Goal: Task Accomplishment & Management: Complete application form

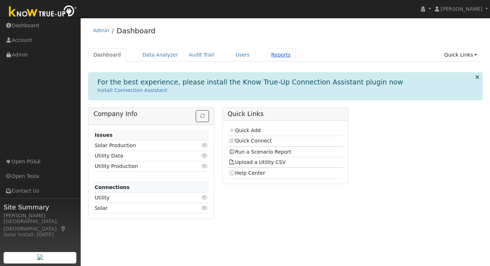
click at [280, 54] on link "Reports" at bounding box center [281, 54] width 30 height 13
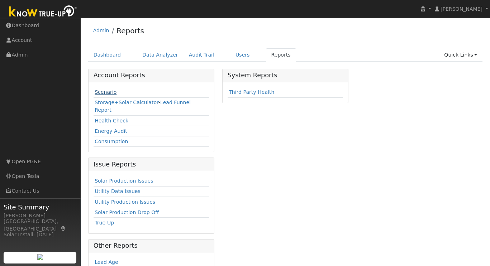
click at [105, 95] on link "Scenario" at bounding box center [106, 92] width 22 height 6
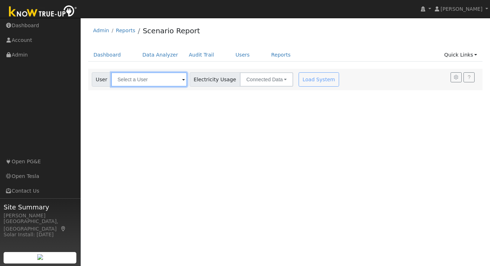
click at [135, 80] on input "text" at bounding box center [149, 79] width 76 height 14
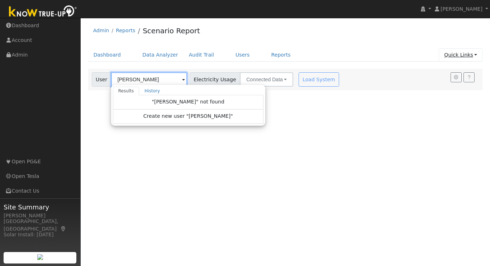
type input "[PERSON_NAME]"
click at [472, 53] on link "Quick Links" at bounding box center [461, 54] width 44 height 13
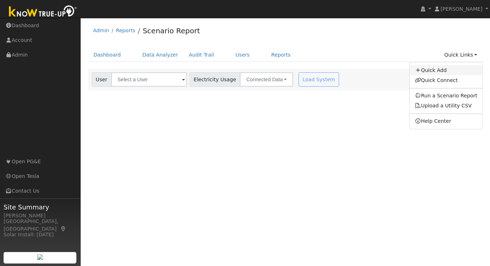
click at [448, 67] on link "Quick Add" at bounding box center [446, 70] width 73 height 10
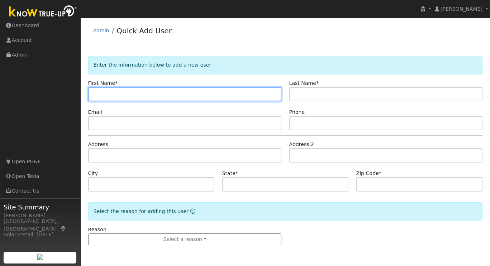
paste input "[PERSON_NAME]"
type input "Manjiri"
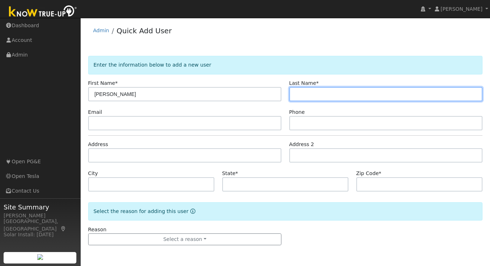
paste input "Acharekar"
type input "Acharekar"
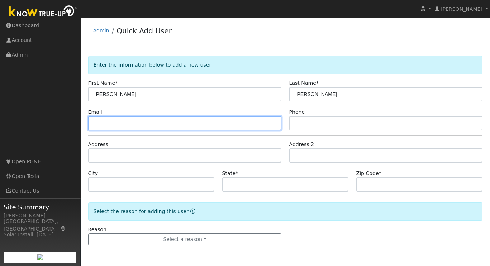
paste input "manj_acharekar@yahoo.com"
type input "manj_acharekar@yahoo.com"
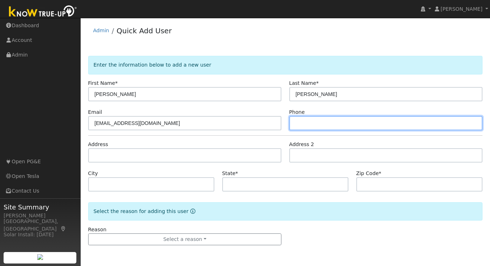
paste input "(415) 400-6215"
type input "(415) 400-6215"
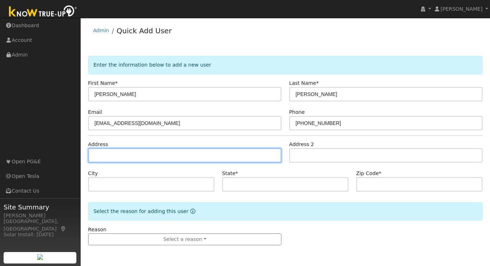
click at [108, 155] on input "text" at bounding box center [185, 155] width 194 height 14
paste input "1725 Landana Drive Concord, CA 94519"
type input "1725 Landana Drive"
type input "Concord"
type input "CA"
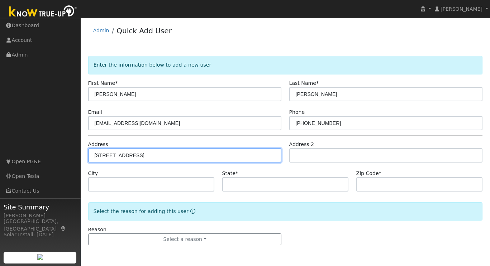
type input "94519"
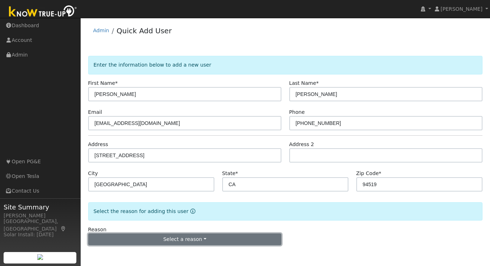
click at [189, 239] on button "Select a reason" at bounding box center [185, 240] width 194 height 12
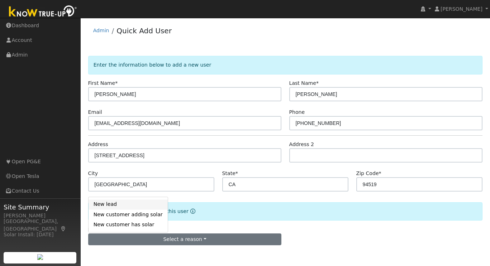
click at [104, 205] on link "New lead" at bounding box center [128, 205] width 79 height 10
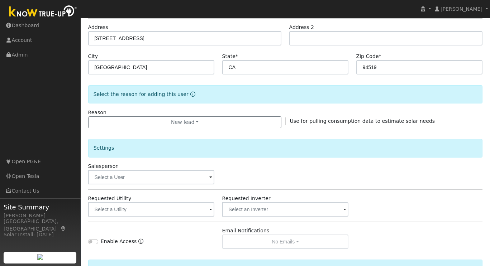
scroll to position [197, 0]
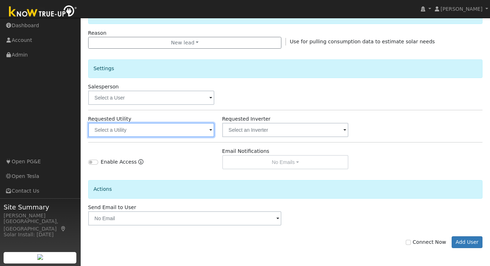
click at [207, 132] on input "text" at bounding box center [151, 130] width 127 height 14
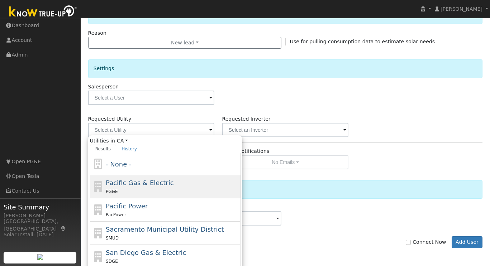
click at [142, 186] on span "Pacific Gas & Electric" at bounding box center [140, 183] width 68 height 8
type input "Pacific Gas & Electric"
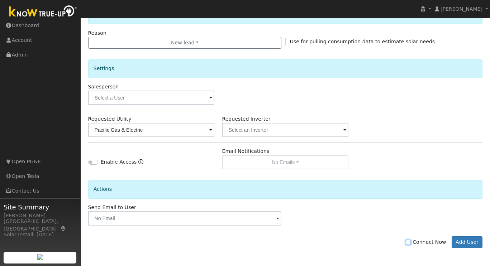
click at [411, 243] on input "Connect Now" at bounding box center [408, 242] width 5 height 5
checkbox input "true"
click at [471, 241] on button "Add User" at bounding box center [467, 243] width 31 height 12
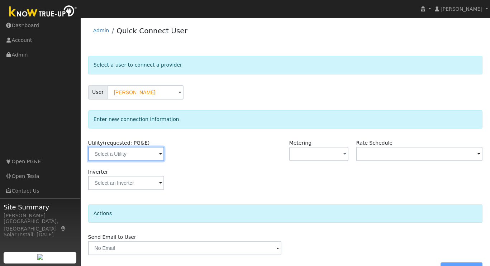
click at [149, 157] on input "text" at bounding box center [126, 154] width 76 height 14
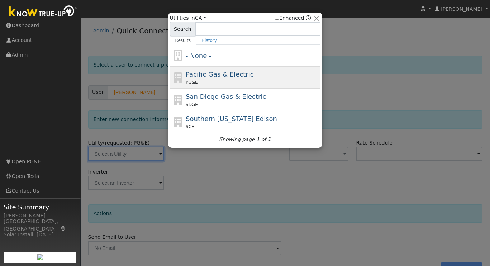
click at [206, 79] on div "Pacific Gas & Electric PG&E" at bounding box center [252, 78] width 133 height 16
type input "PG&E"
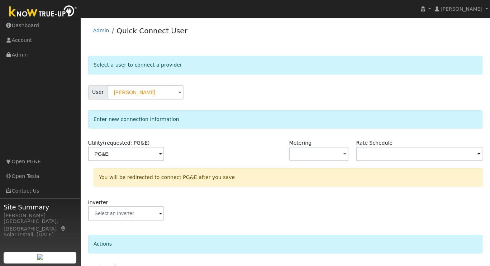
scroll to position [50, 0]
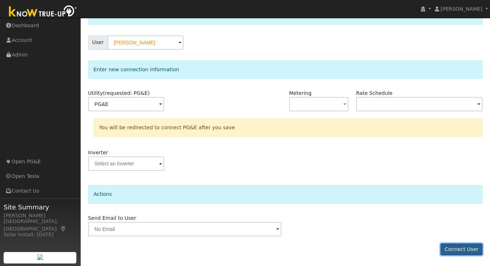
click at [459, 250] on button "Connect User" at bounding box center [462, 250] width 42 height 12
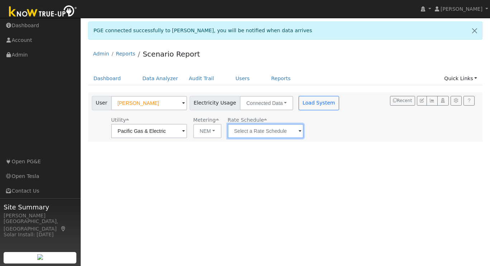
click at [187, 130] on input "text" at bounding box center [149, 131] width 76 height 14
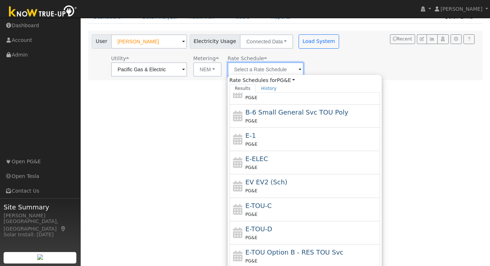
scroll to position [64, 0]
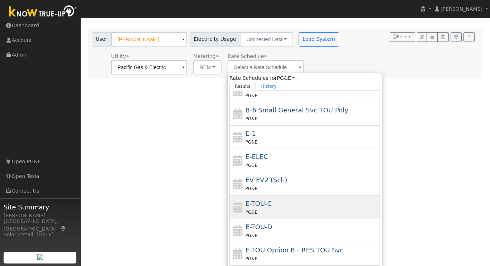
click at [256, 209] on div "PG&E" at bounding box center [312, 213] width 133 height 8
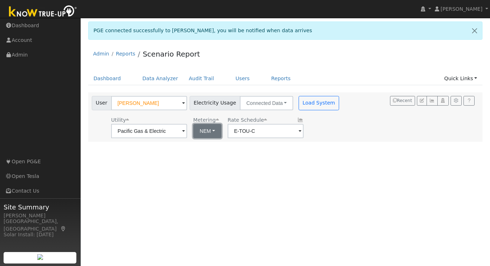
click at [211, 132] on button "NEM" at bounding box center [207, 131] width 28 height 14
click at [203, 158] on link "NBT" at bounding box center [210, 157] width 50 height 10
type input "E-ELEC"
click at [207, 129] on button "NBT" at bounding box center [206, 131] width 27 height 14
click at [202, 147] on link "NEM" at bounding box center [210, 147] width 50 height 10
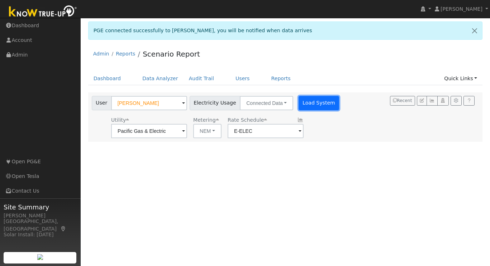
click at [306, 100] on button "Load System" at bounding box center [319, 103] width 41 height 14
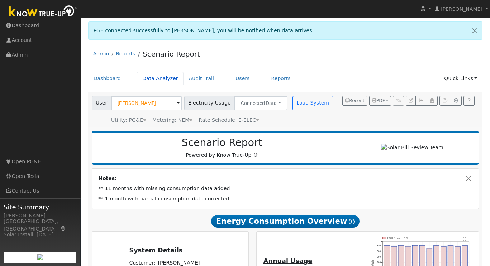
click at [164, 81] on link "Data Analyzer" at bounding box center [160, 78] width 47 height 13
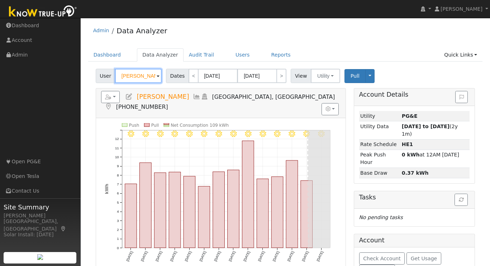
click at [149, 77] on input "[PERSON_NAME]" at bounding box center [138, 76] width 47 height 14
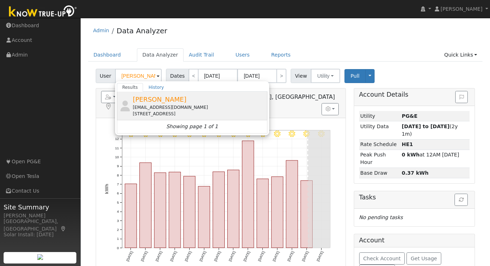
click at [171, 104] on div "[PERSON_NAME] [EMAIL_ADDRESS][DOMAIN_NAME] [STREET_ADDRESS]" at bounding box center [199, 106] width 133 height 23
type input "[PERSON_NAME]"
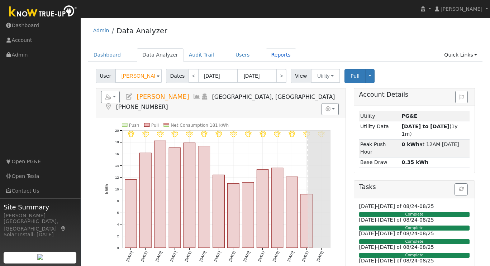
click at [276, 58] on link "Reports" at bounding box center [281, 54] width 30 height 13
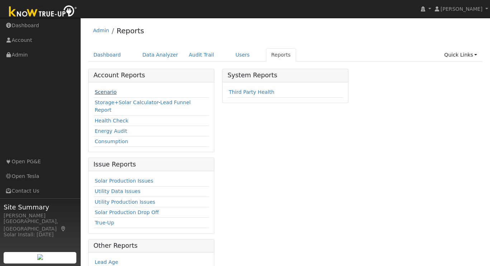
click at [104, 93] on link "Scenario" at bounding box center [106, 92] width 22 height 6
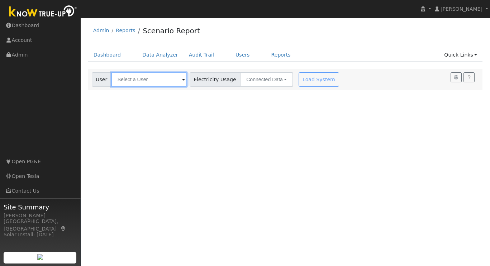
click at [138, 80] on input "text" at bounding box center [149, 79] width 76 height 14
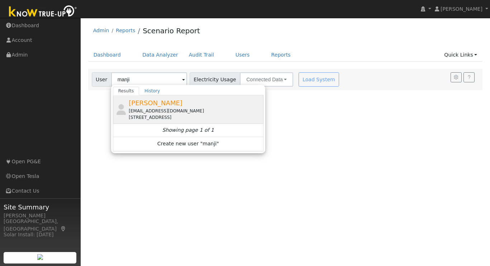
click at [154, 107] on div "[PERSON_NAME] [EMAIL_ADDRESS][DOMAIN_NAME] [STREET_ADDRESS]" at bounding box center [195, 109] width 133 height 23
type input "[PERSON_NAME]"
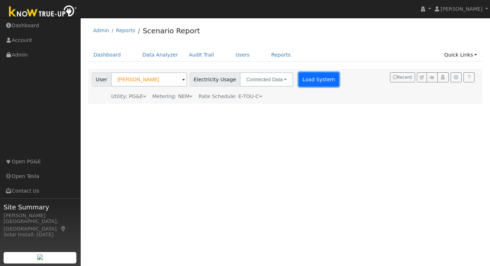
click at [310, 80] on button "Load System" at bounding box center [319, 79] width 41 height 14
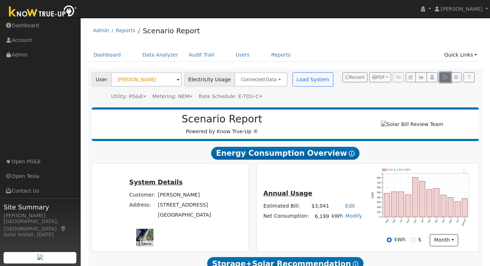
click at [445, 77] on icon "button" at bounding box center [445, 77] width 5 height 4
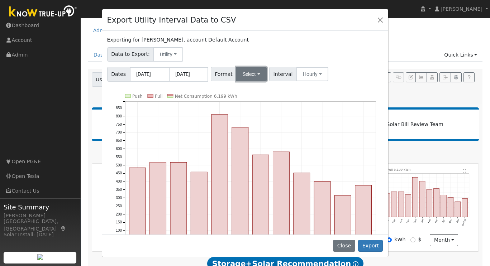
click at [259, 76] on button "Select" at bounding box center [251, 74] width 30 height 14
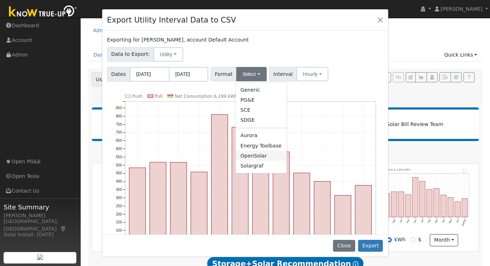
click at [253, 156] on link "OpenSolar" at bounding box center [261, 156] width 51 height 10
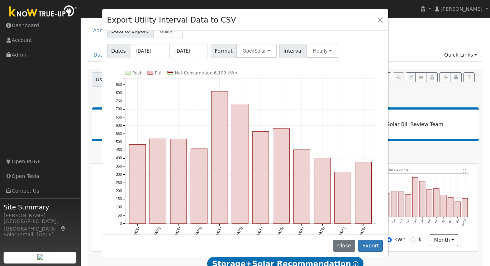
scroll to position [37, 0]
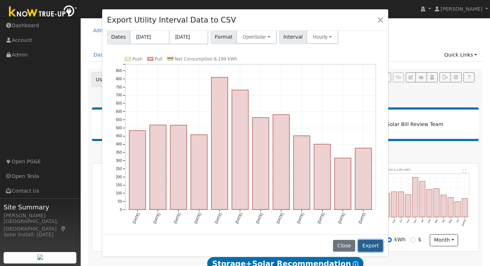
click at [372, 247] on button "Export" at bounding box center [370, 246] width 25 height 12
